Goal: Task Accomplishment & Management: Use online tool/utility

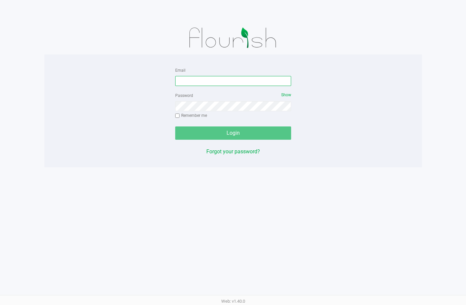
click at [221, 82] on input "Email" at bounding box center [233, 81] width 116 height 10
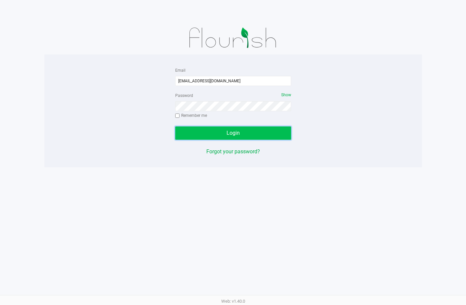
click at [265, 130] on button "Login" at bounding box center [233, 132] width 116 height 13
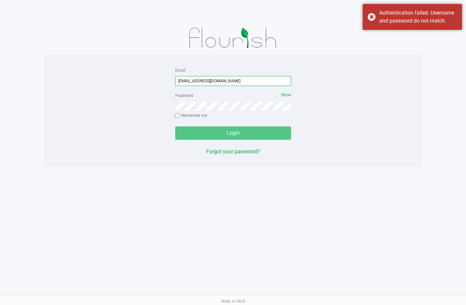
click at [212, 82] on input "[EMAIL_ADDRESS][DOMAIN_NAME]" at bounding box center [233, 81] width 116 height 10
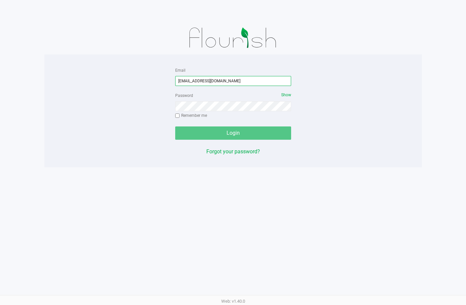
type input "[EMAIL_ADDRESS][DOMAIN_NAME]"
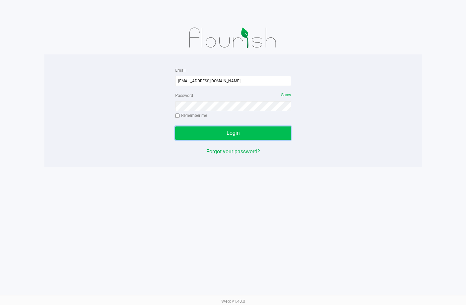
click at [234, 135] on span "Login" at bounding box center [233, 133] width 13 height 6
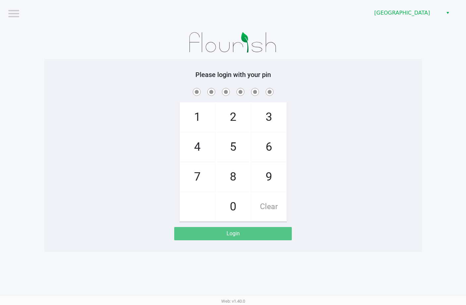
click at [322, 206] on div "1 4 7 2 5 8 0 3 6 9 Clear" at bounding box center [233, 154] width 378 height 135
checkbox input "true"
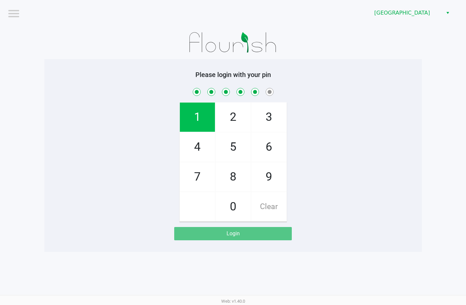
checkbox input "true"
checkbox input "false"
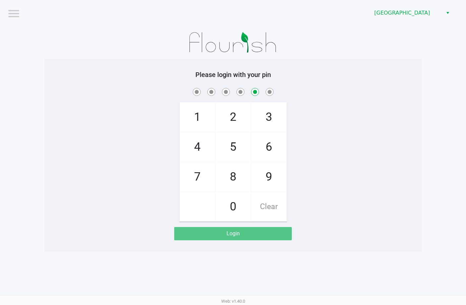
checkbox input "false"
checkbox input "true"
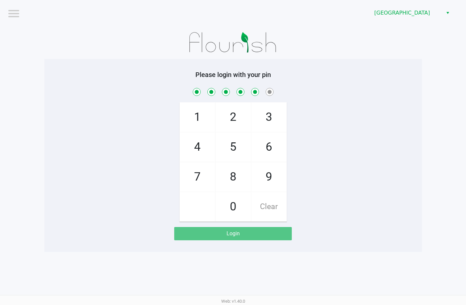
checkbox input "true"
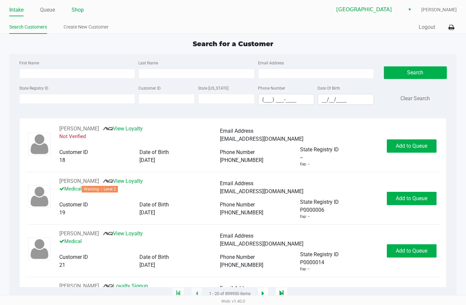
click at [79, 11] on link "Shop" at bounding box center [78, 9] width 12 height 9
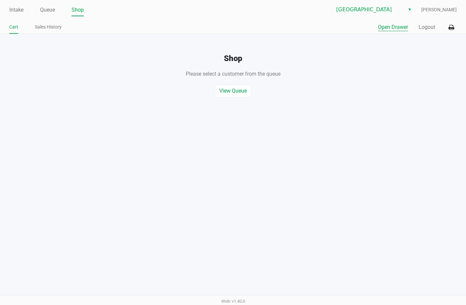
click at [383, 25] on button "Open Drawer" at bounding box center [393, 27] width 30 height 8
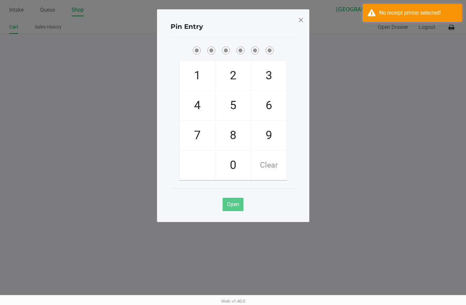
click at [301, 21] on span at bounding box center [301, 20] width 6 height 11
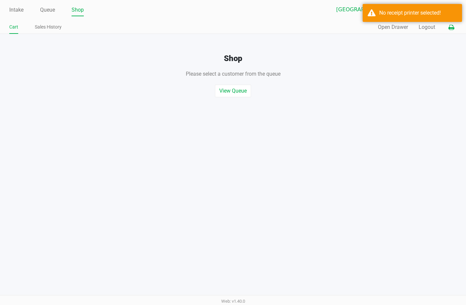
click at [450, 28] on icon at bounding box center [452, 27] width 6 height 5
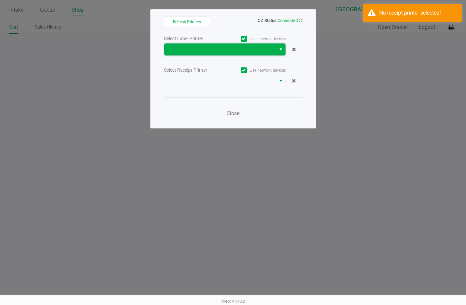
click at [250, 51] on span at bounding box center [220, 49] width 104 height 8
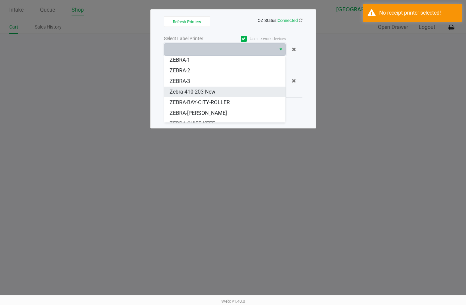
scroll to position [19, 0]
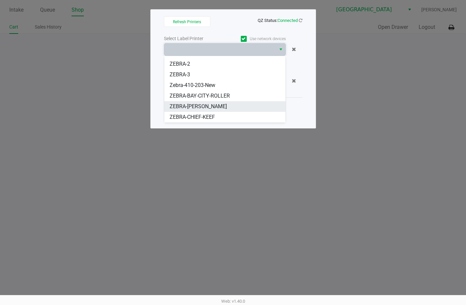
click at [231, 107] on li "ZEBRA-[PERSON_NAME]" at bounding box center [224, 106] width 121 height 11
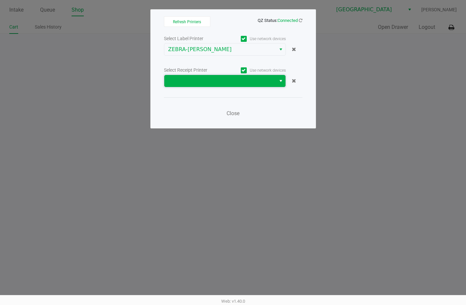
click at [239, 83] on span at bounding box center [220, 81] width 104 height 8
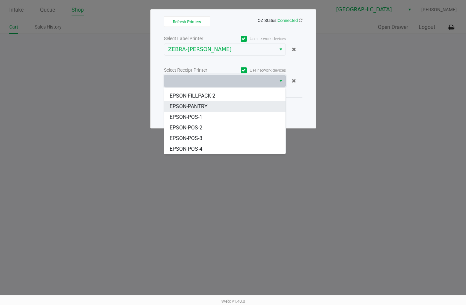
scroll to position [40, 0]
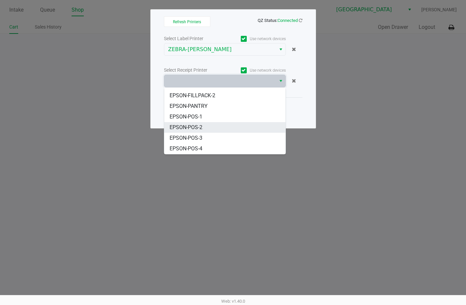
click at [216, 131] on li "EPSON-POS-2" at bounding box center [224, 127] width 121 height 11
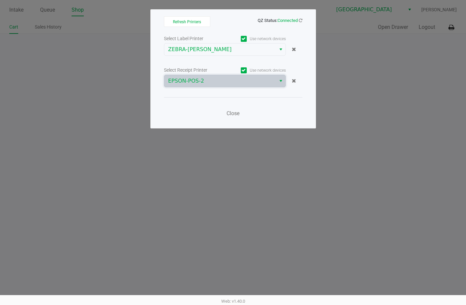
click at [259, 114] on div "Close" at bounding box center [233, 109] width 139 height 24
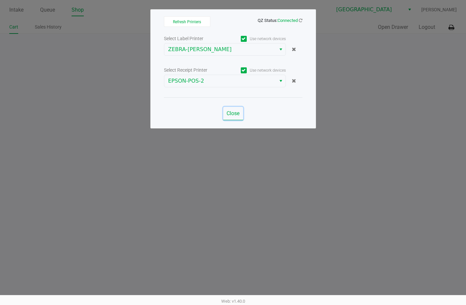
click at [235, 115] on span "Close" at bounding box center [233, 113] width 13 height 6
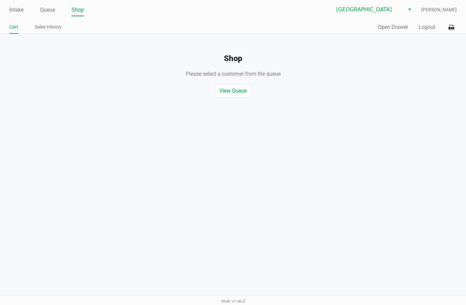
click at [303, 133] on div "Intake Queue Shop Lakeland WC [PERSON_NAME] Cart Sales History Quick Sale Open …" at bounding box center [233, 152] width 466 height 305
click at [383, 30] on button "Open Drawer" at bounding box center [393, 27] width 30 height 8
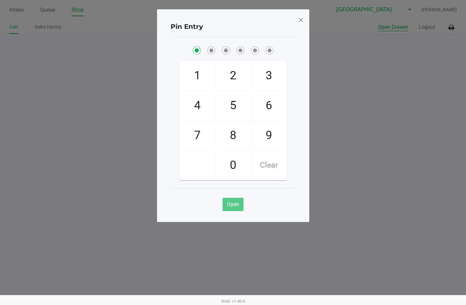
checkbox input "true"
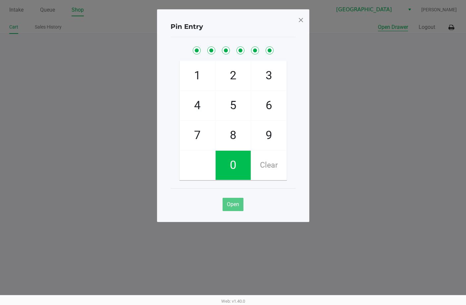
checkbox input "true"
